Goal: Find specific page/section: Find specific page/section

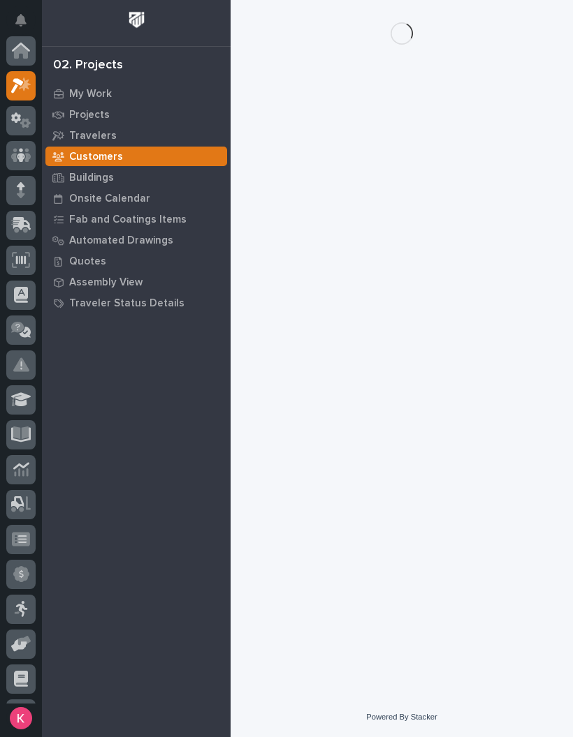
scroll to position [35, 0]
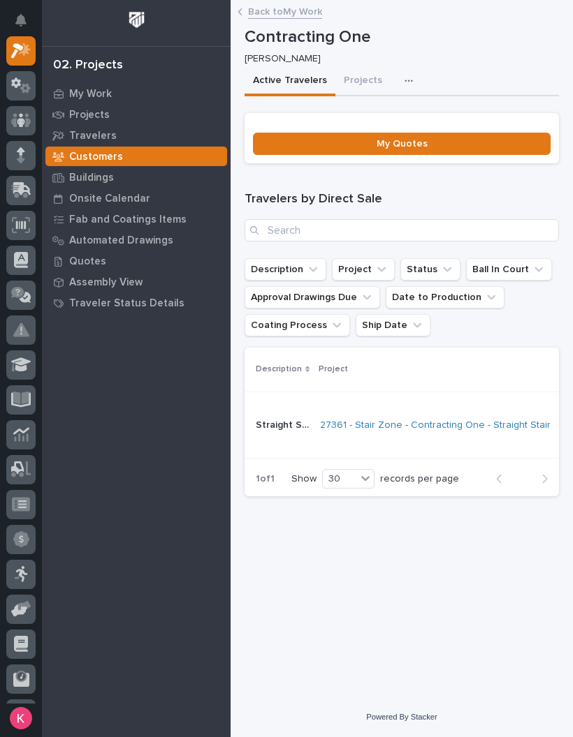
click at [254, 4] on link "Back to My Work" at bounding box center [285, 11] width 74 height 16
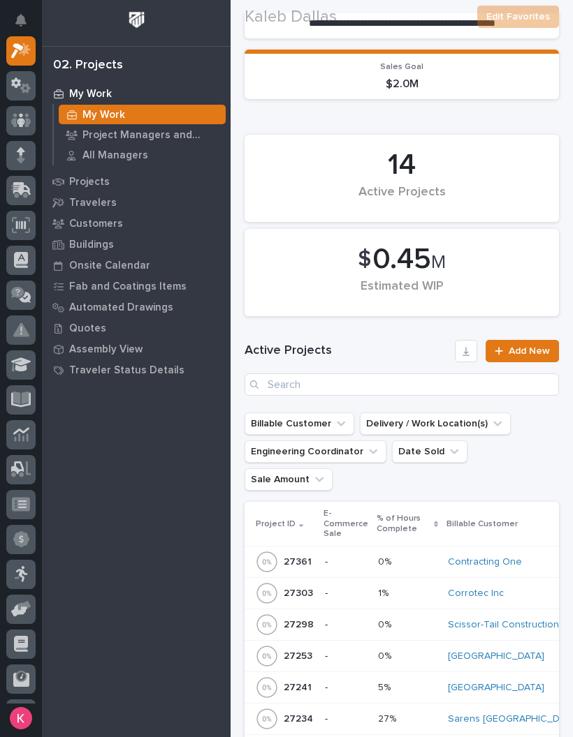
scroll to position [159, 0]
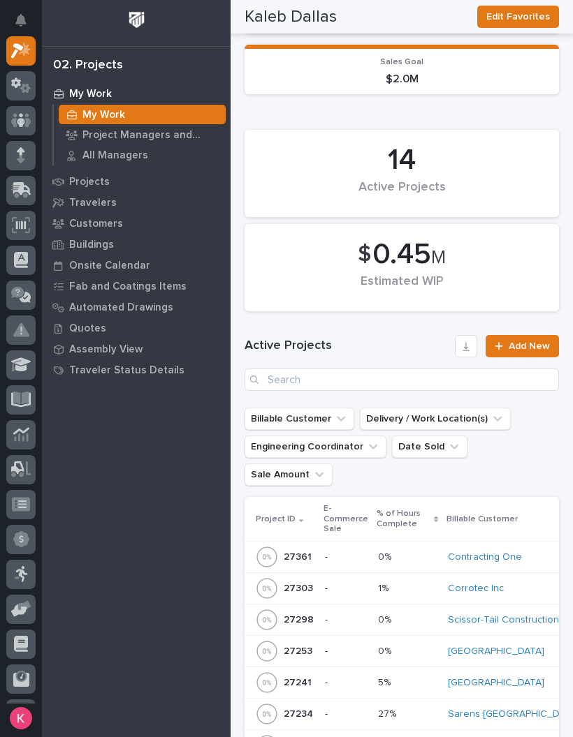
click at [420, 552] on p at bounding box center [407, 558] width 59 height 12
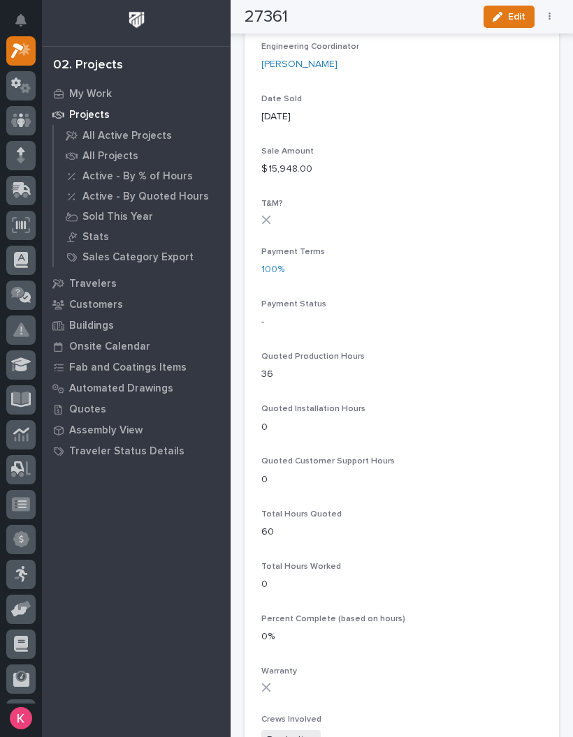
scroll to position [672, 0]
